Goal: Information Seeking & Learning: Find specific fact

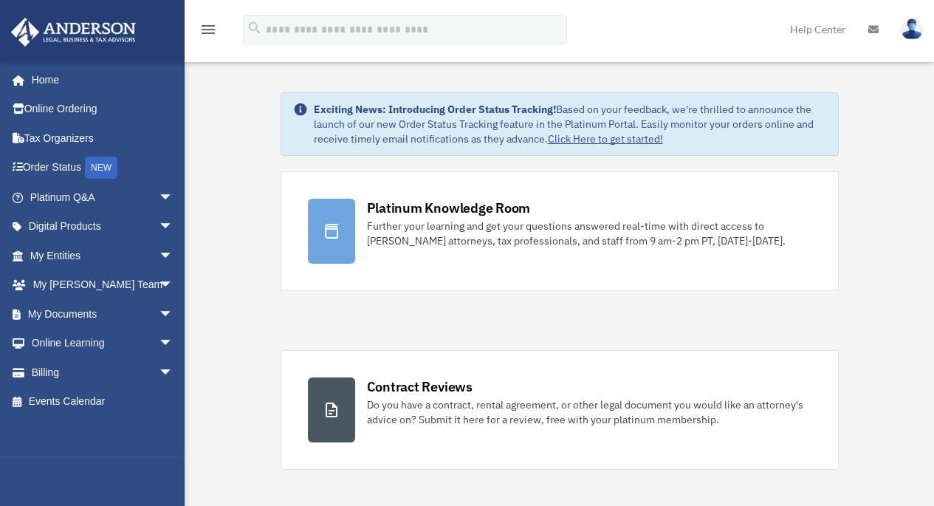
click at [159, 196] on span "arrow_drop_down" at bounding box center [174, 197] width 30 height 30
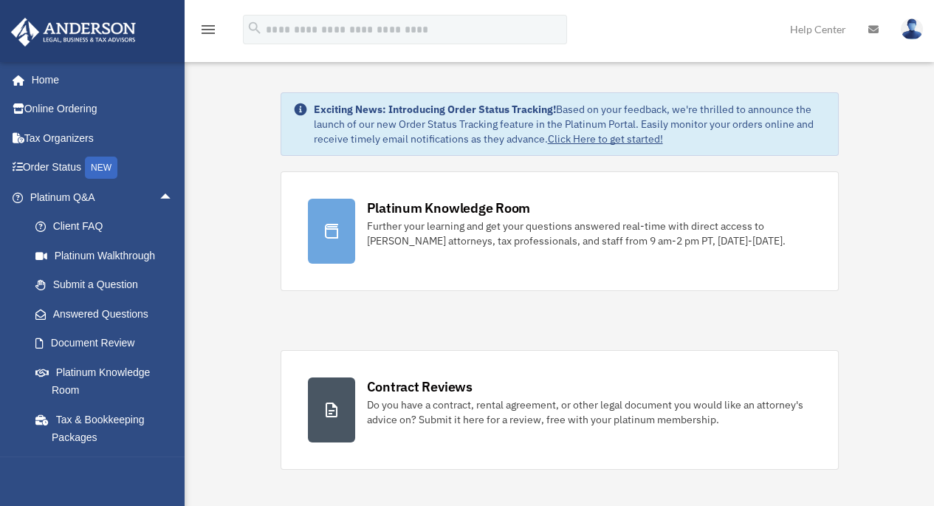
click at [72, 319] on link "Answered Questions" at bounding box center [108, 314] width 175 height 30
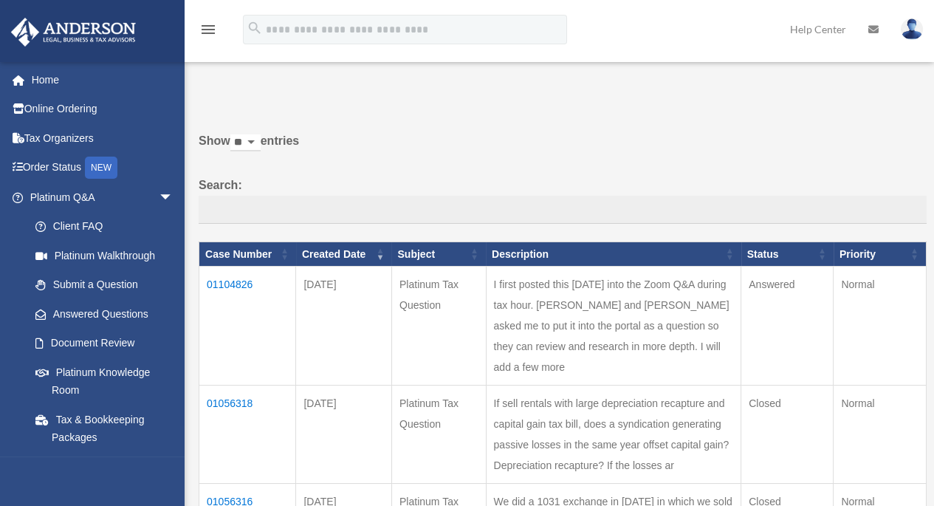
click at [230, 307] on td "01104826" at bounding box center [247, 326] width 97 height 119
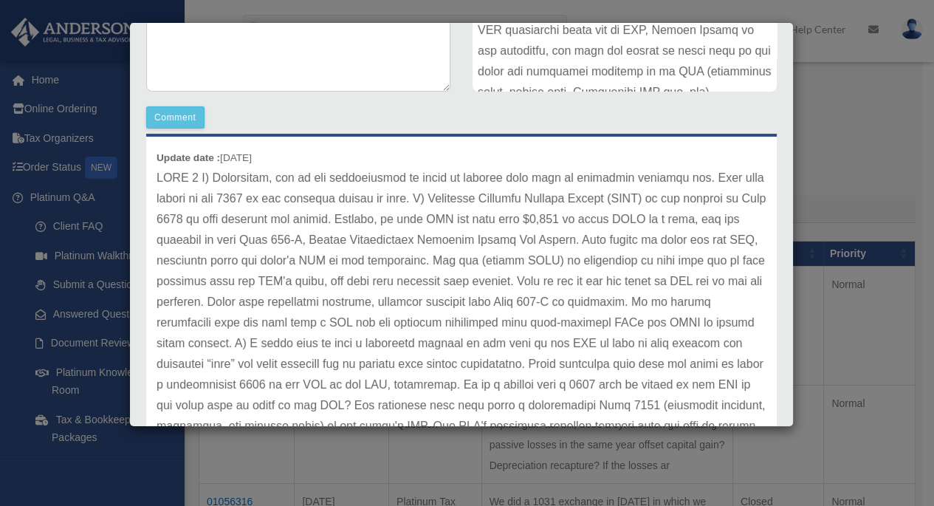
scroll to position [43, 0]
click at [176, 178] on p at bounding box center [462, 509] width 610 height 682
click at [174, 179] on p at bounding box center [462, 509] width 610 height 682
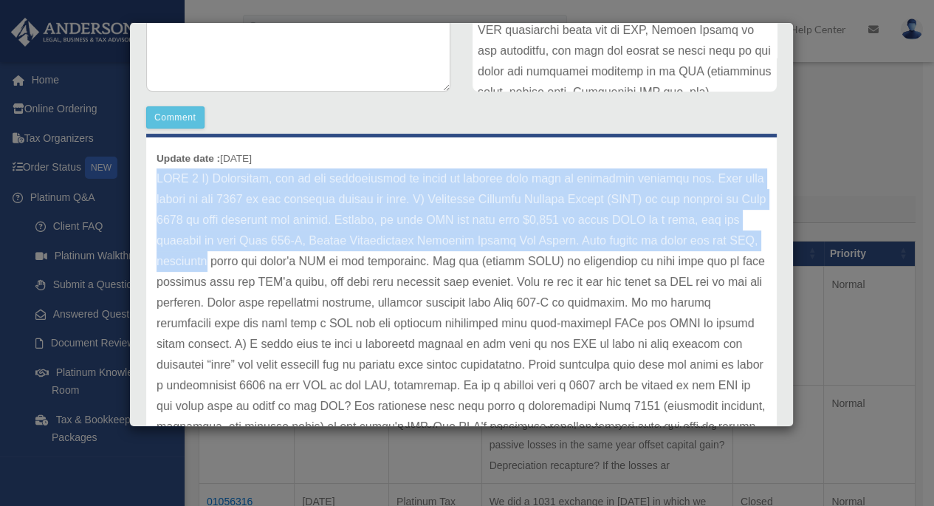
drag, startPoint x: 174, startPoint y: 179, endPoint x: 222, endPoint y: 251, distance: 86.2
click at [222, 251] on p at bounding box center [462, 509] width 610 height 682
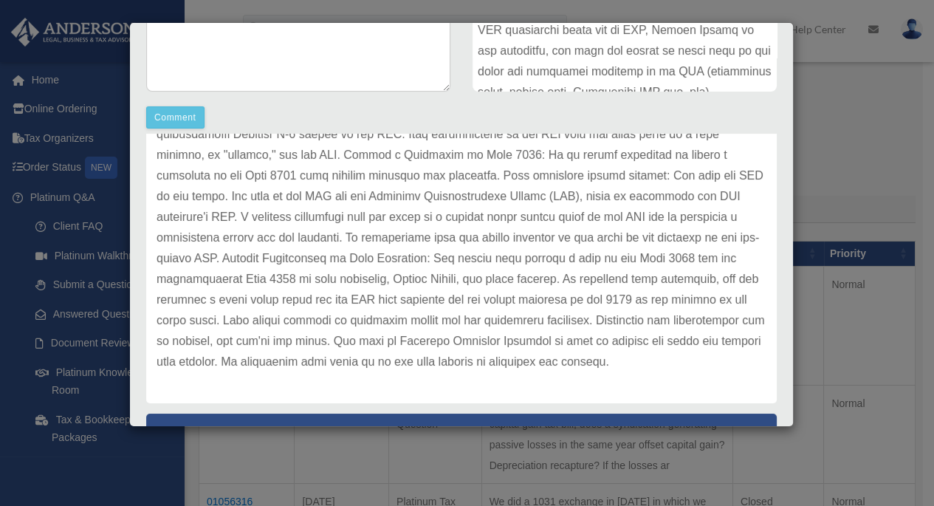
scroll to position [560, 0]
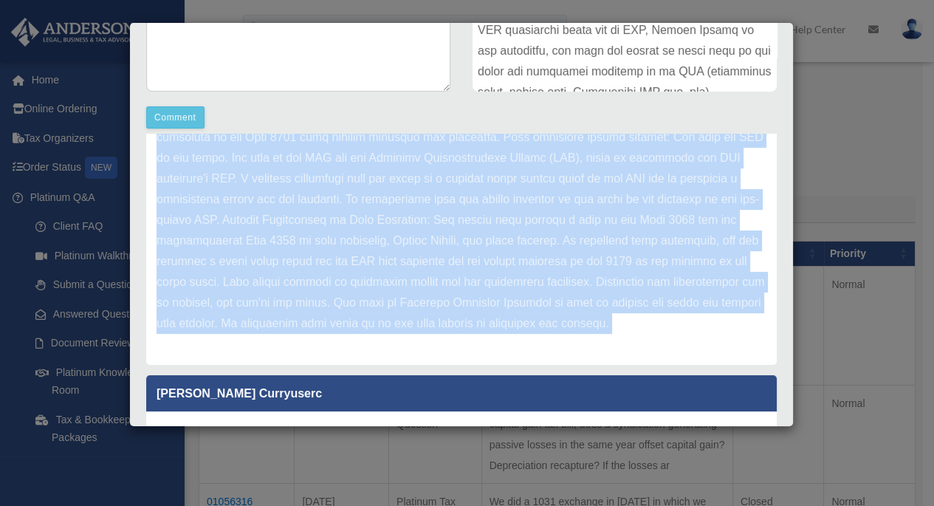
copy div "PAGE 2 Q) Eventually, one of the syndications is bound to trigger some form of …"
